Goal: Navigation & Orientation: Find specific page/section

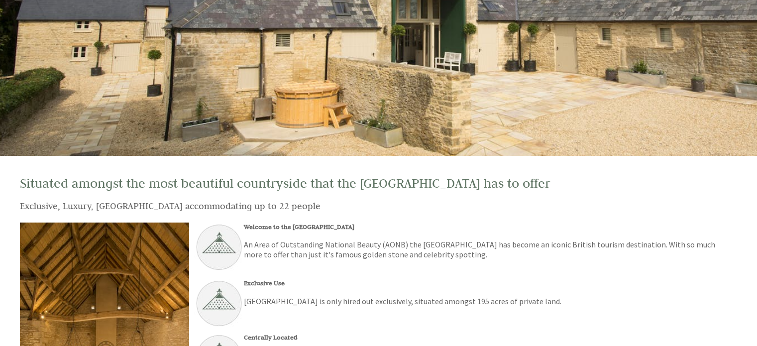
scroll to position [149, 0]
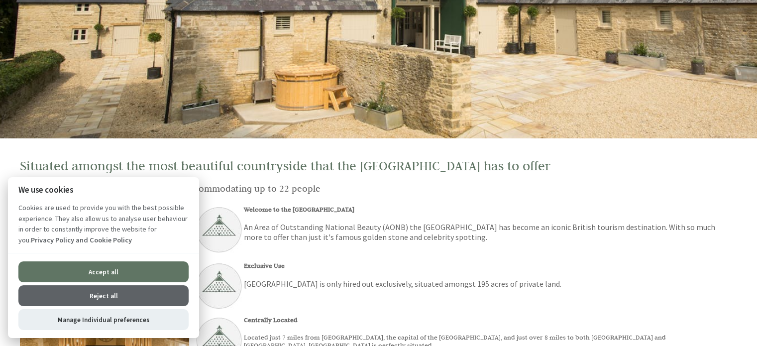
click at [111, 272] on button "Accept all" at bounding box center [103, 271] width 170 height 21
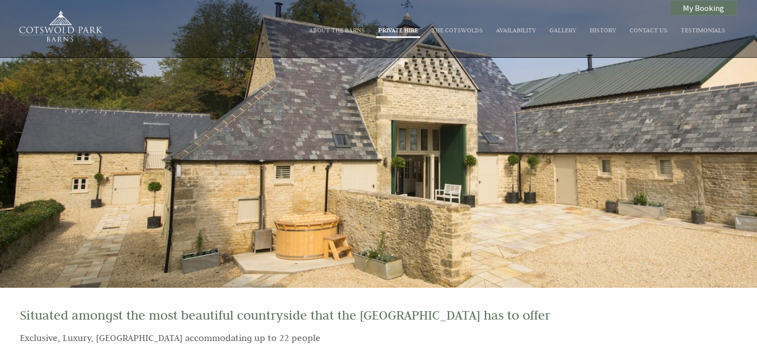
click at [394, 27] on link "Private Hire" at bounding box center [398, 30] width 40 height 8
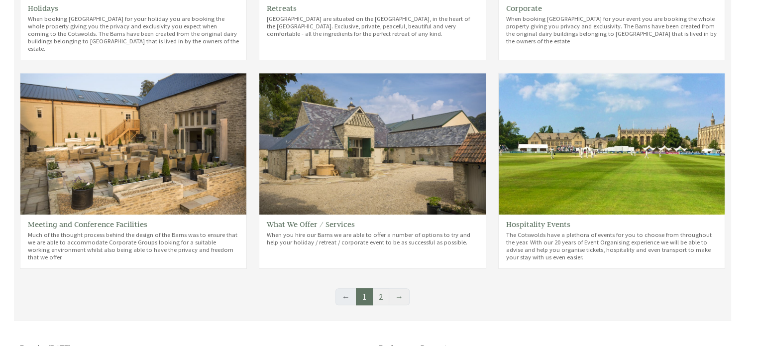
scroll to position [398, 0]
